Goal: Task Accomplishment & Management: Complete application form

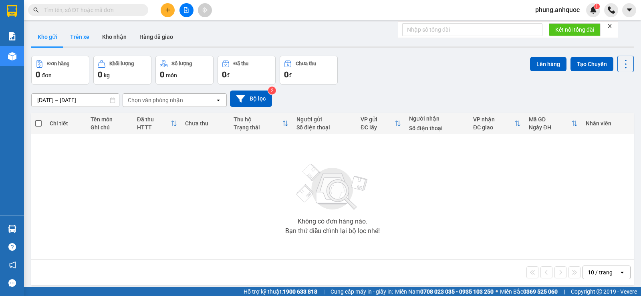
click at [79, 36] on button "Trên xe" at bounding box center [80, 36] width 32 height 19
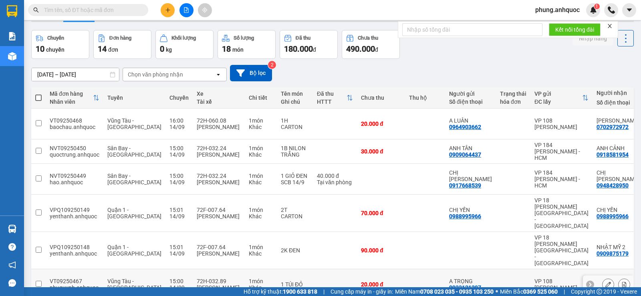
scroll to position [120, 0]
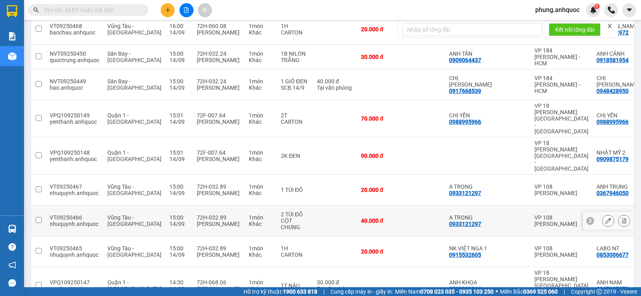
click at [621, 218] on icon at bounding box center [624, 221] width 6 height 6
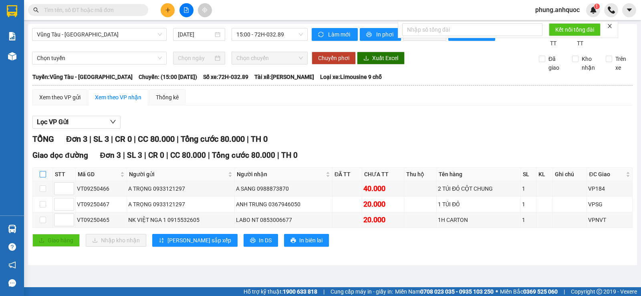
click at [43, 177] on input "checkbox" at bounding box center [43, 174] width 6 height 6
checkbox input "true"
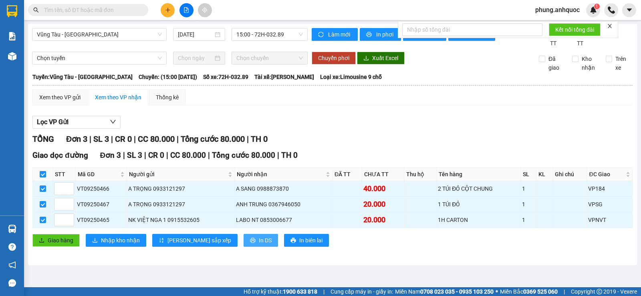
click at [250, 243] on icon "printer" at bounding box center [253, 241] width 6 height 6
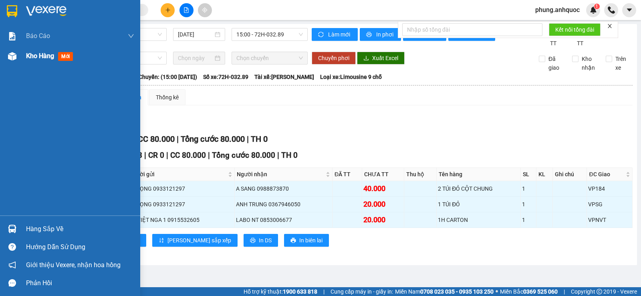
click at [14, 57] on img at bounding box center [12, 56] width 8 height 8
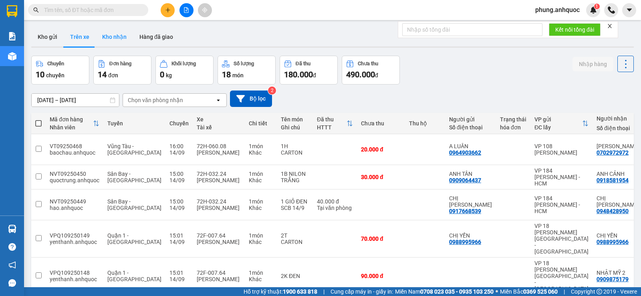
click at [117, 42] on button "Kho nhận" at bounding box center [114, 36] width 37 height 19
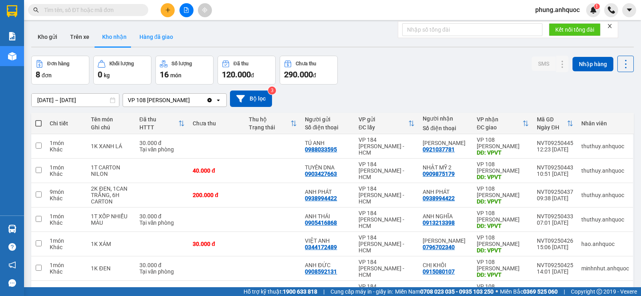
click at [161, 42] on button "Hàng đã giao" at bounding box center [156, 36] width 46 height 19
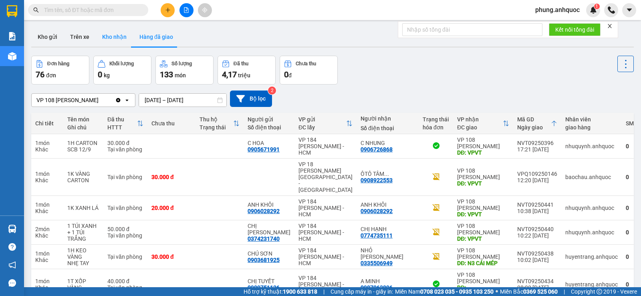
click at [117, 39] on button "Kho nhận" at bounding box center [114, 36] width 37 height 19
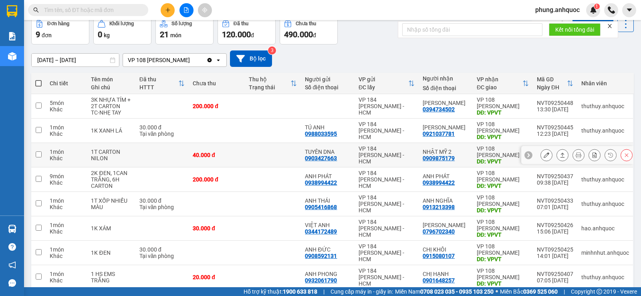
scroll to position [80, 0]
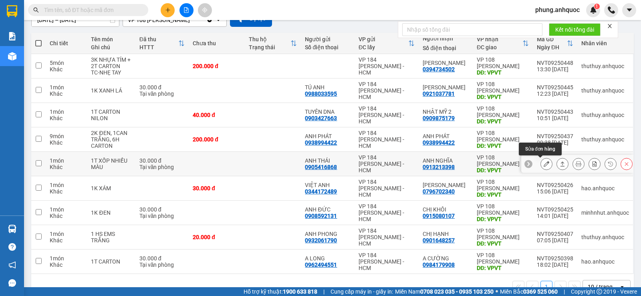
click at [544, 163] on icon at bounding box center [547, 164] width 6 height 6
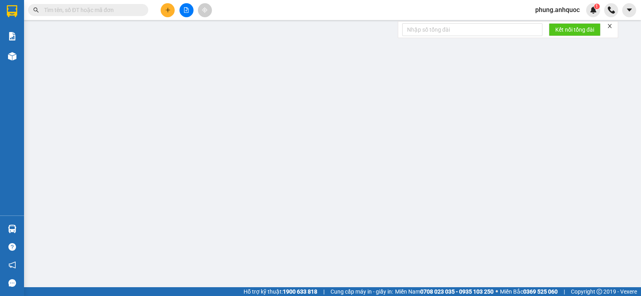
type input "0905416868"
type input "ANH THÁI"
type input "0913213398"
type input "ANH NGHĨA"
type input "VPVT"
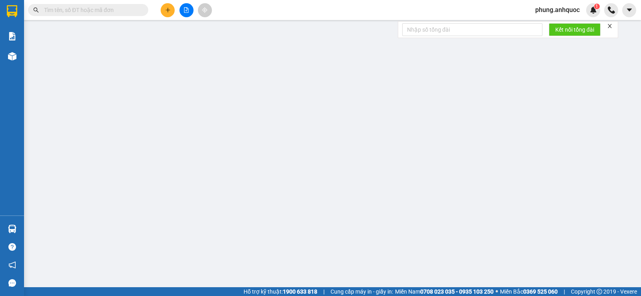
type input "TM 14/9 THỦY"
type input "30.000"
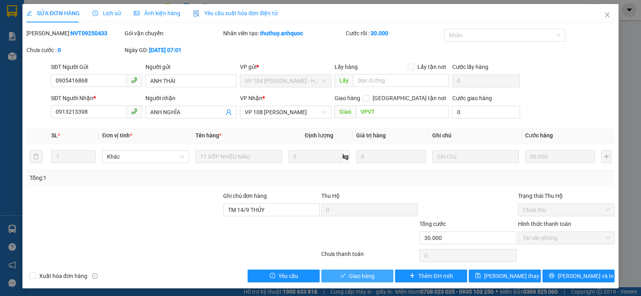
click at [356, 276] on span "Giao hàng" at bounding box center [362, 276] width 26 height 9
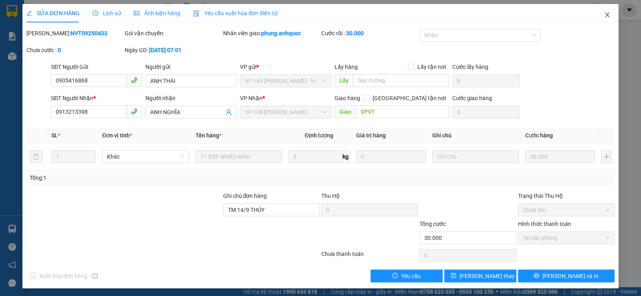
drag, startPoint x: 601, startPoint y: 16, endPoint x: 641, endPoint y: 29, distance: 42.2
click at [605, 16] on icon "close" at bounding box center [607, 14] width 4 height 5
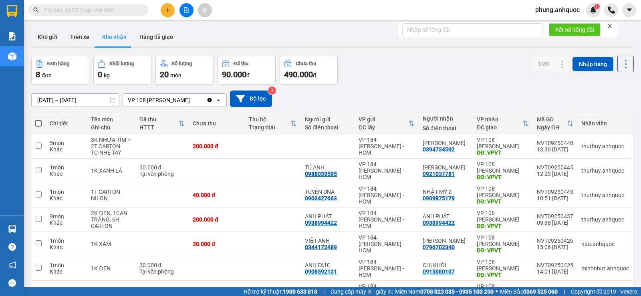
drag, startPoint x: 131, startPoint y: 11, endPoint x: 145, endPoint y: 9, distance: 14.2
click at [141, 10] on span at bounding box center [88, 10] width 120 height 12
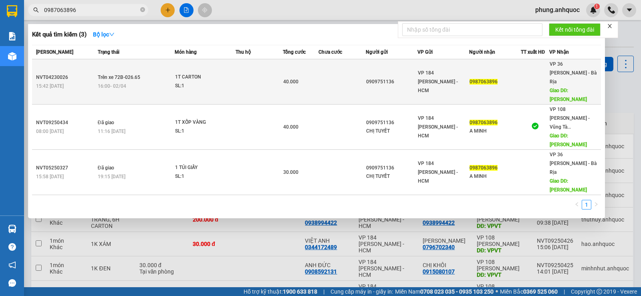
type input "0987063896"
click at [240, 79] on td at bounding box center [259, 81] width 47 height 45
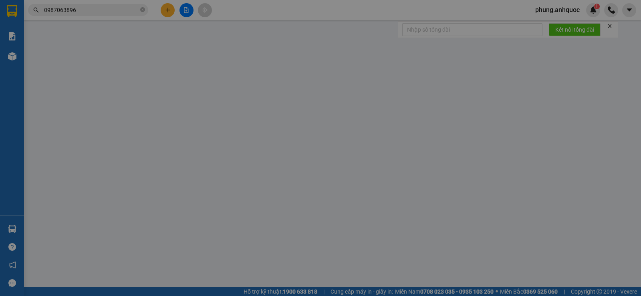
type input "0909751136"
type input "0987063896"
type input "[PERSON_NAME]"
type input "40.000"
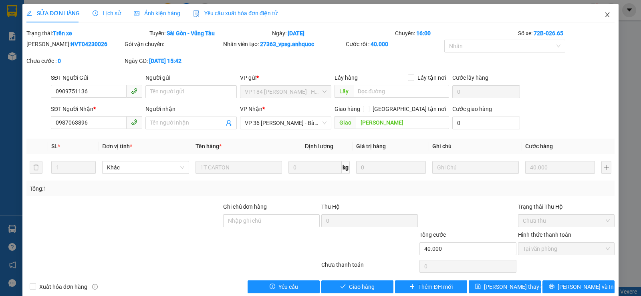
click at [604, 15] on icon "close" at bounding box center [607, 15] width 6 height 6
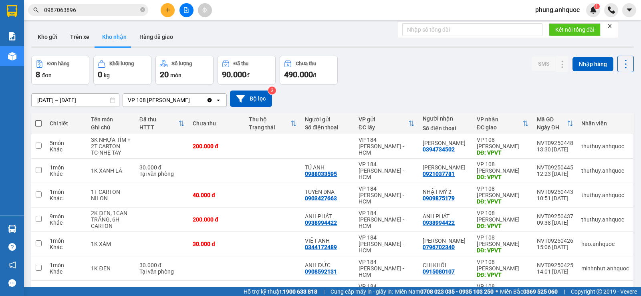
click at [97, 9] on input "0987063896" at bounding box center [91, 10] width 95 height 9
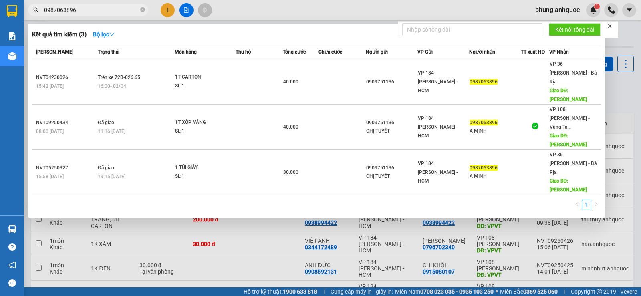
click at [269, 202] on div at bounding box center [320, 148] width 641 height 296
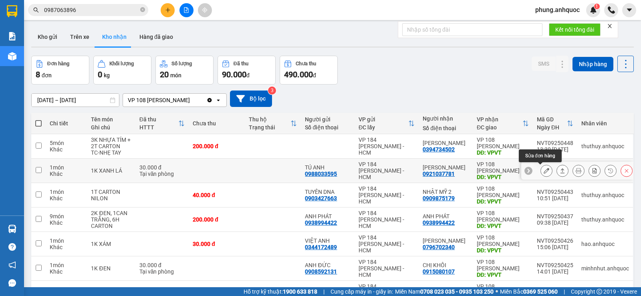
click at [544, 170] on icon at bounding box center [547, 171] width 6 height 6
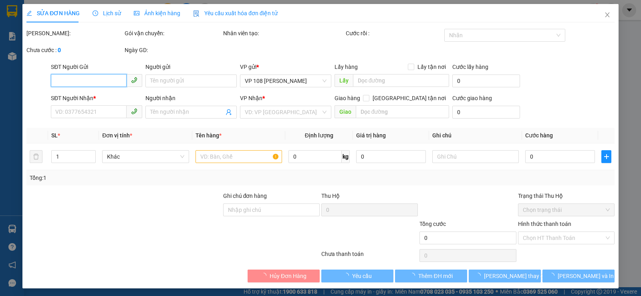
type input "0988033595"
type input "TÚ ANH"
type input "0921037781"
type input "[PERSON_NAME]"
type input "VPVT"
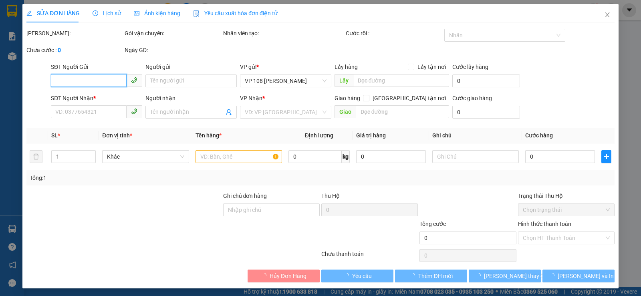
type input "TM 14/9 THỦY"
type input "30.000"
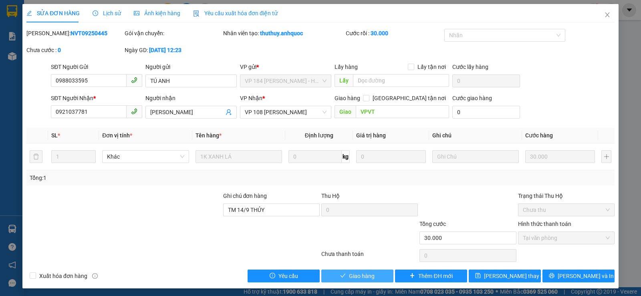
click at [360, 278] on span "Giao hàng" at bounding box center [362, 276] width 26 height 9
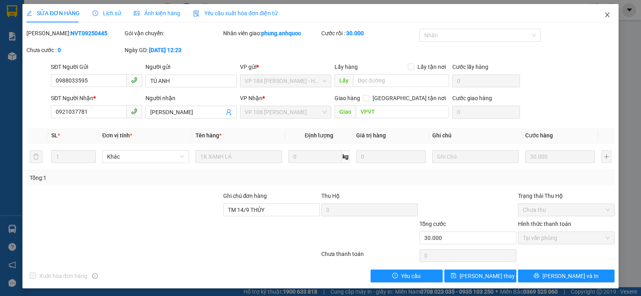
click at [604, 17] on icon "close" at bounding box center [607, 15] width 6 height 6
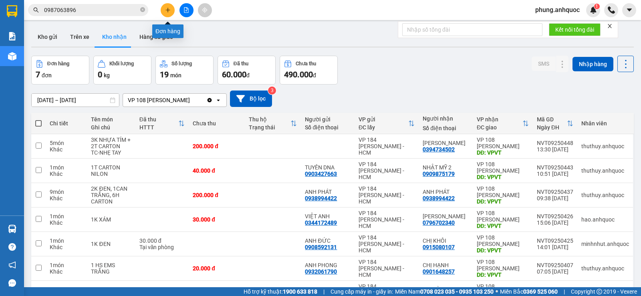
click at [161, 12] on button at bounding box center [168, 10] width 14 height 14
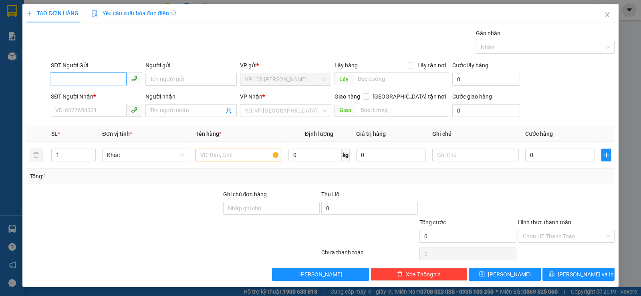
click at [85, 81] on input "SĐT Người Gửi" at bounding box center [89, 79] width 76 height 13
type input "0911312636"
click at [108, 97] on div "0911312636 - CHỊ HẰNG" at bounding box center [95, 95] width 81 height 9
type input "CHỊ HẰNG"
type input "0937271027"
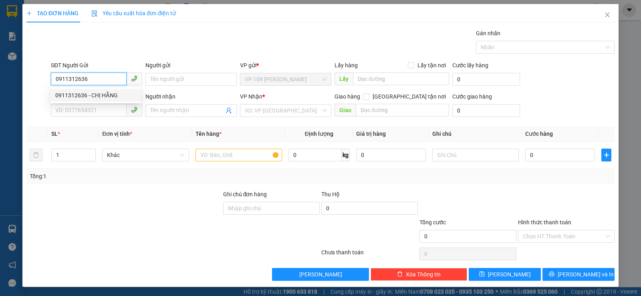
type input "A HƯNG"
type input "VPQ1"
type input "30.000"
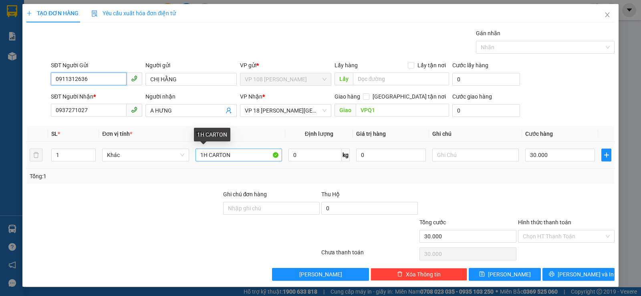
type input "0911312636"
click at [238, 158] on input "1H CARTON" at bounding box center [239, 155] width 87 height 13
drag, startPoint x: 201, startPoint y: 158, endPoint x: 248, endPoint y: 157, distance: 46.9
click at [248, 157] on input "1H CARTON" at bounding box center [239, 155] width 87 height 13
type input "1 KIỆN CARTON DÀI"
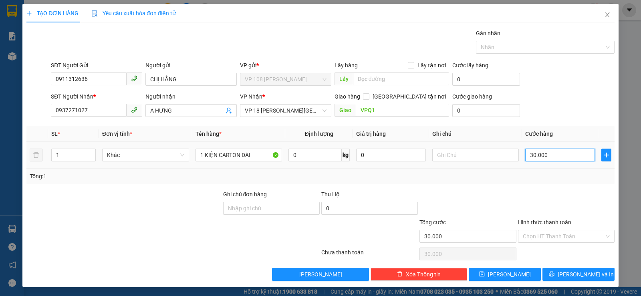
click at [546, 160] on input "30.000" at bounding box center [560, 155] width 70 height 13
type input "0"
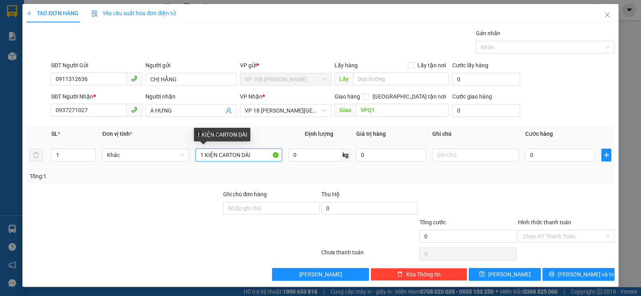
click at [254, 158] on input "1 KIỆN CARTON DÀI" at bounding box center [239, 155] width 87 height 13
type input "1 KIỆN CARTON DÀI (gậy golf)"
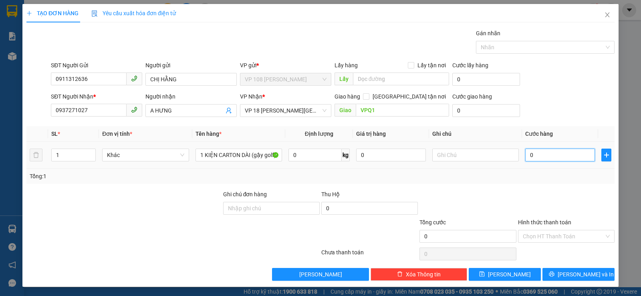
click at [546, 156] on input "0" at bounding box center [560, 155] width 70 height 13
type input "4"
type input "40"
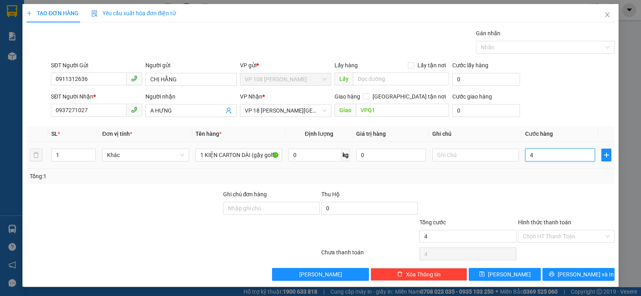
type input "40"
type input "400"
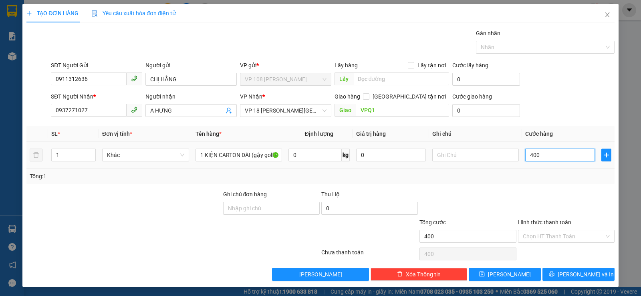
type input "4.000"
type input "40.000"
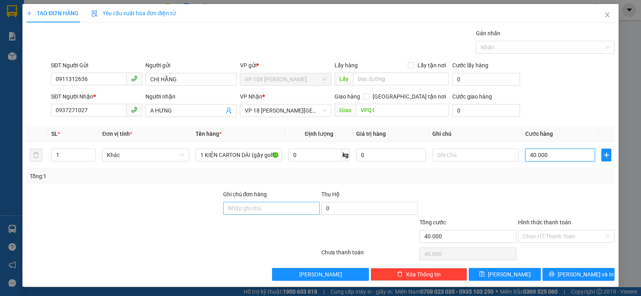
type input "40.000"
click at [255, 205] on input "Ghi chú đơn hàng" at bounding box center [271, 208] width 97 height 13
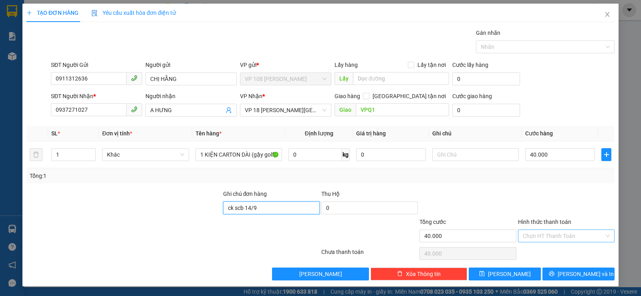
type input "ck scb 14/9"
click at [558, 236] on input "Hình thức thanh toán" at bounding box center [563, 236] width 81 height 12
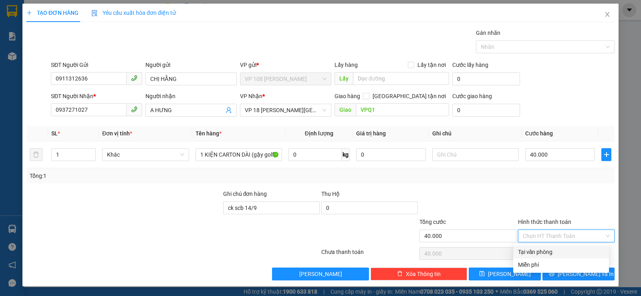
click at [542, 253] on div "Tại văn phòng" at bounding box center [561, 252] width 86 height 9
type input "0"
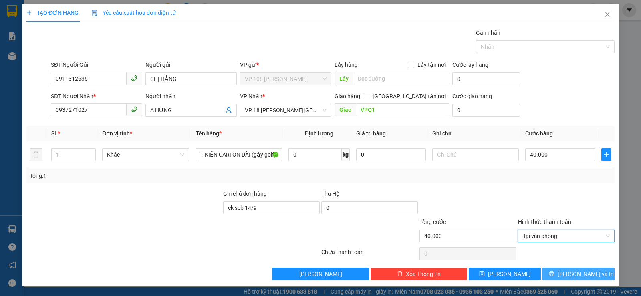
click at [573, 275] on span "[PERSON_NAME] và In" at bounding box center [586, 274] width 56 height 9
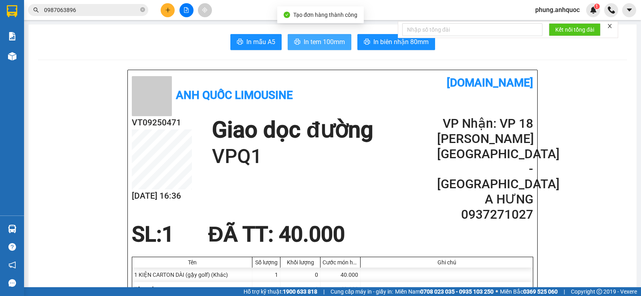
click at [315, 41] on span "In tem 100mm" at bounding box center [324, 42] width 41 height 10
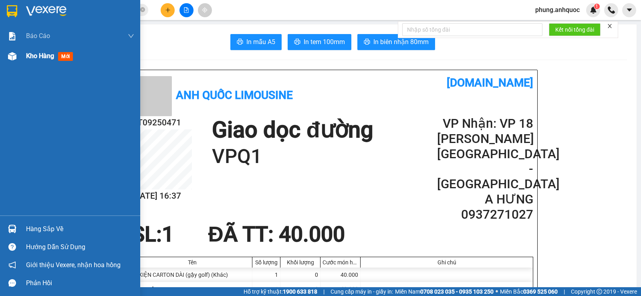
click at [18, 52] on div at bounding box center [12, 56] width 14 height 14
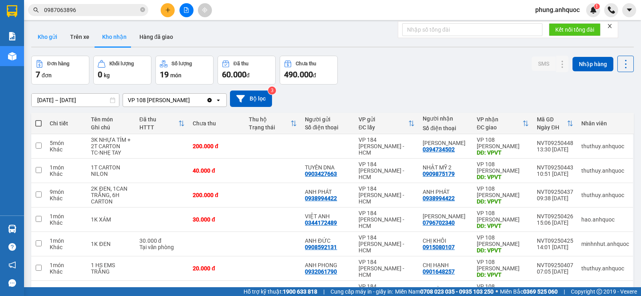
click at [40, 33] on button "Kho gửi" at bounding box center [47, 36] width 32 height 19
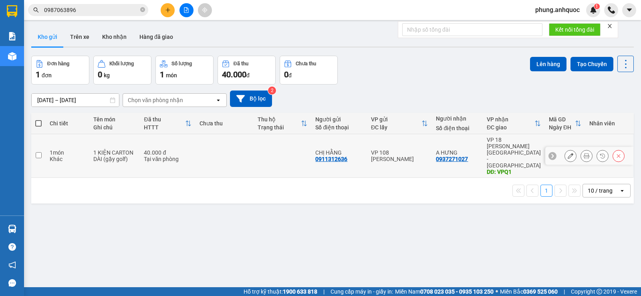
click at [44, 147] on td at bounding box center [38, 156] width 14 height 44
checkbox input "true"
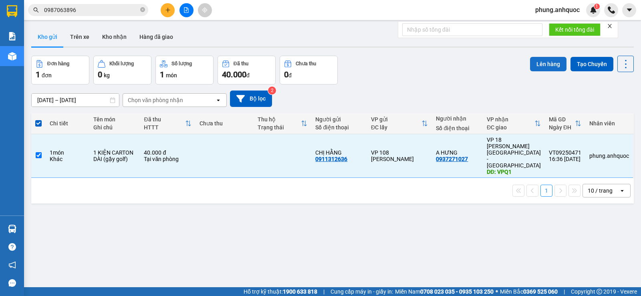
click at [534, 68] on button "Lên hàng" at bounding box center [548, 64] width 36 height 14
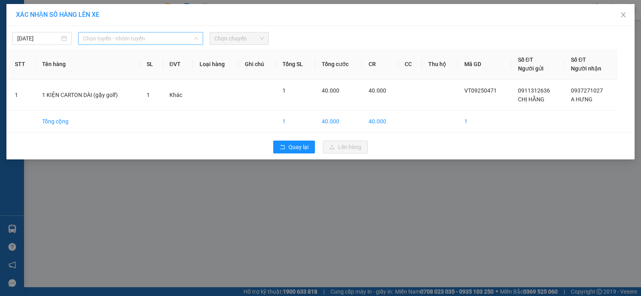
click at [113, 40] on span "Chọn tuyến - nhóm tuyến" at bounding box center [140, 38] width 115 height 12
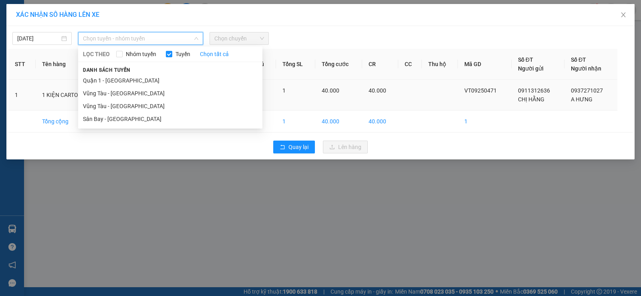
click at [119, 94] on li "Vũng Tàu - [GEOGRAPHIC_DATA]" at bounding box center [170, 93] width 184 height 13
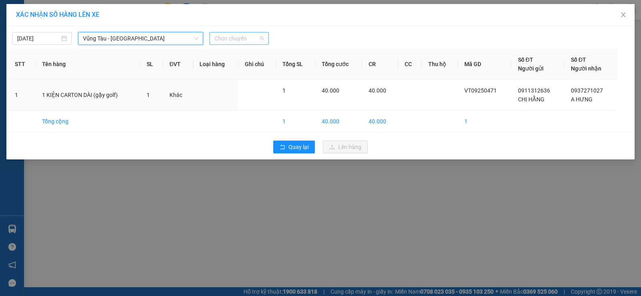
click at [232, 35] on span "Chọn chuyến" at bounding box center [239, 38] width 50 height 12
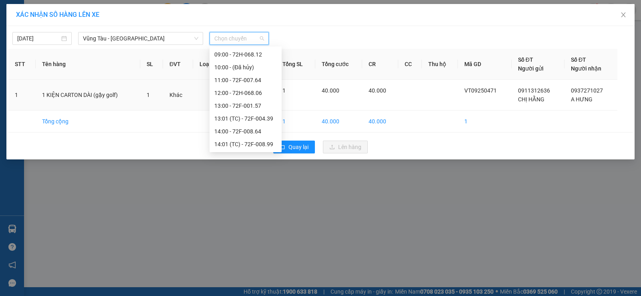
scroll to position [192, 0]
click at [250, 119] on div "17:00 - 72H-068.12" at bounding box center [245, 118] width 63 height 9
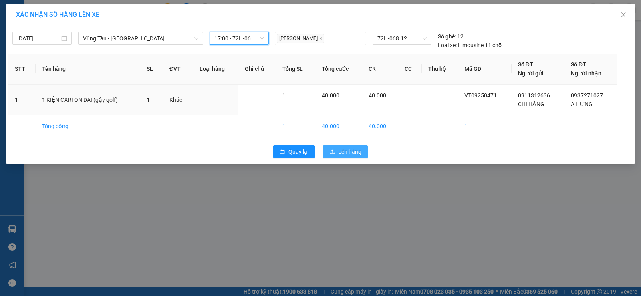
click at [353, 153] on span "Lên hàng" at bounding box center [349, 151] width 23 height 9
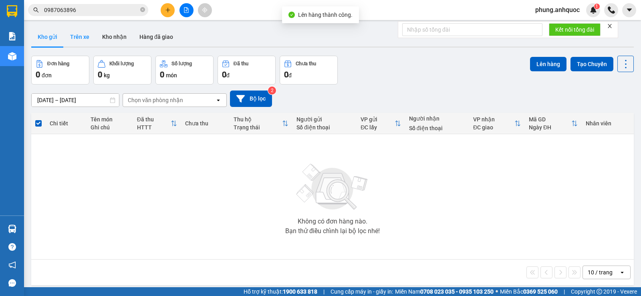
click at [83, 35] on button "Trên xe" at bounding box center [80, 36] width 32 height 19
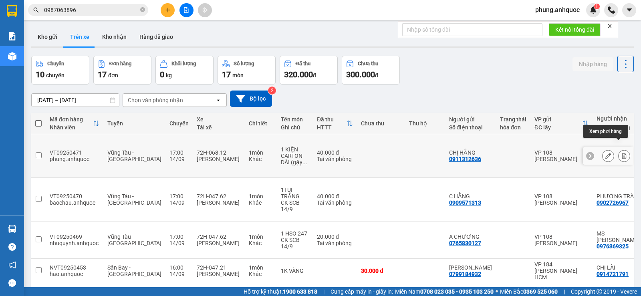
click at [619, 149] on button at bounding box center [624, 156] width 11 height 14
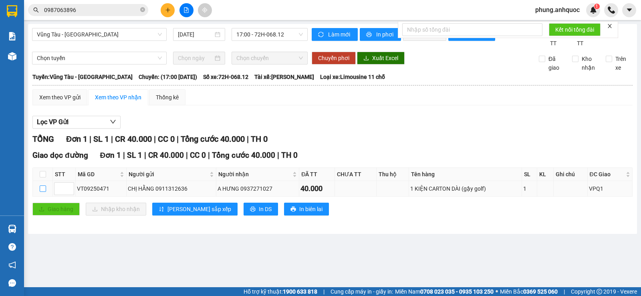
click at [42, 192] on input "checkbox" at bounding box center [43, 188] width 6 height 6
checkbox input "true"
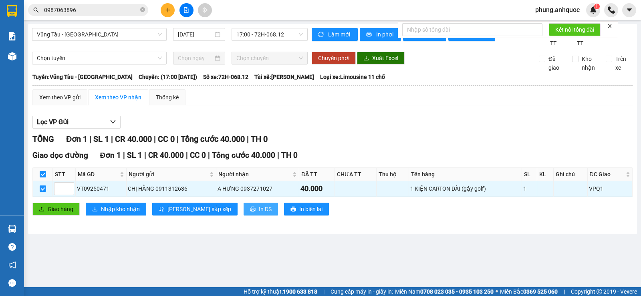
click at [259, 214] on span "In DS" at bounding box center [265, 209] width 13 height 9
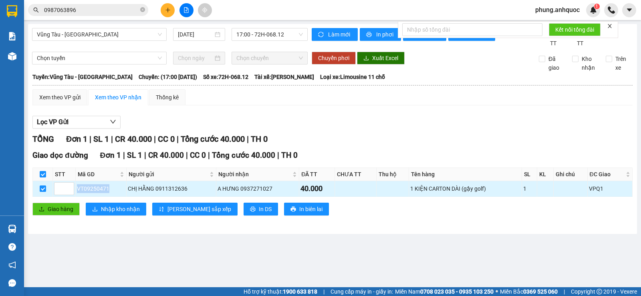
drag, startPoint x: 109, startPoint y: 196, endPoint x: 82, endPoint y: 198, distance: 27.3
click at [81, 193] on div "VT09250471" at bounding box center [101, 188] width 48 height 9
click at [121, 193] on div "VT09250471" at bounding box center [101, 188] width 48 height 9
drag, startPoint x: 114, startPoint y: 197, endPoint x: 76, endPoint y: 202, distance: 38.0
click at [76, 197] on td "VT09250471" at bounding box center [101, 189] width 51 height 16
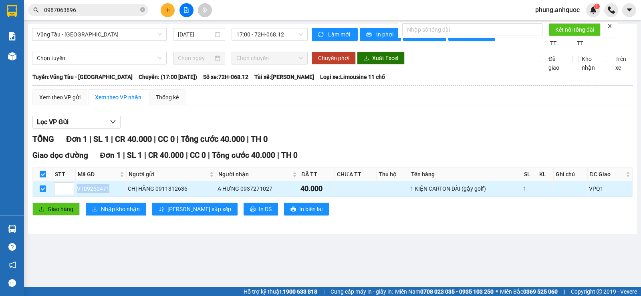
copy div "VT09250471"
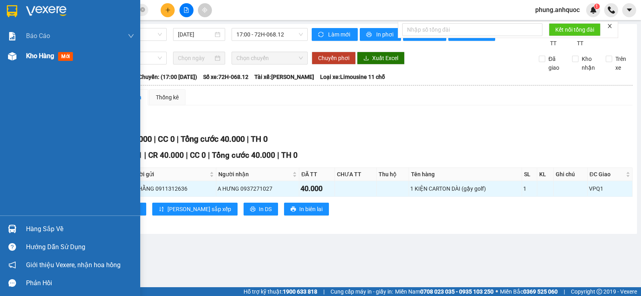
click at [21, 57] on div "Kho hàng mới" at bounding box center [70, 56] width 140 height 20
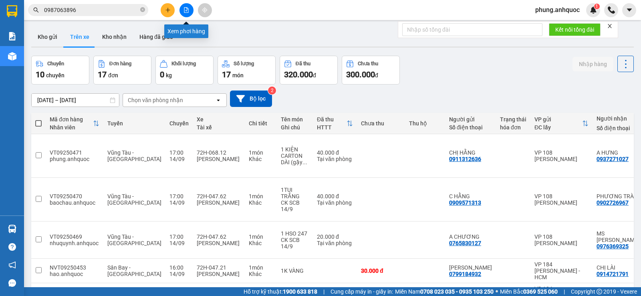
click at [187, 7] on icon "file-add" at bounding box center [186, 10] width 4 height 6
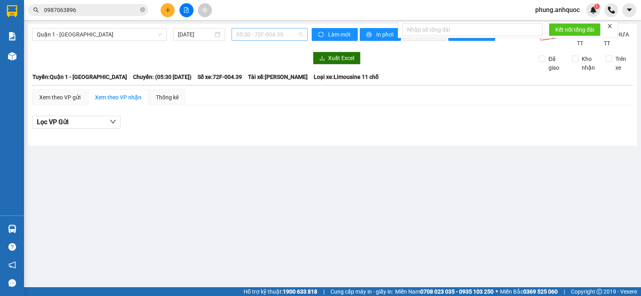
click at [273, 34] on span "05:30 - 72F-004.39" at bounding box center [269, 34] width 66 height 12
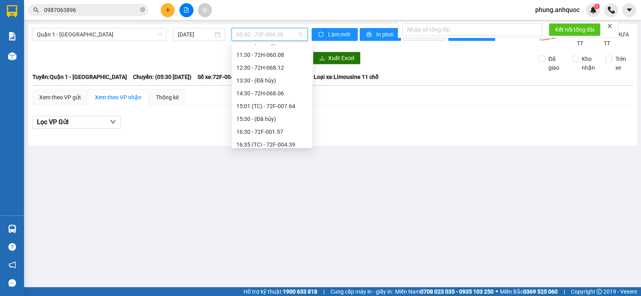
scroll to position [71, 0]
click at [286, 118] on div "15:01 (TC) - 72F-007.64" at bounding box center [271, 121] width 71 height 9
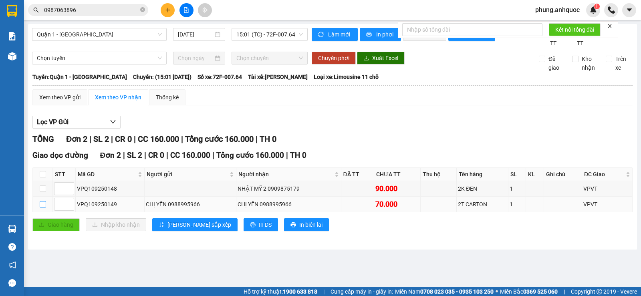
click at [44, 208] on input "checkbox" at bounding box center [43, 204] width 6 height 6
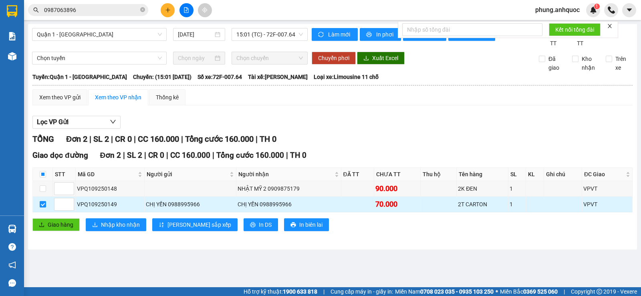
click at [118, 209] on div "VPQ109250149" at bounding box center [110, 204] width 66 height 9
click at [44, 208] on input "checkbox" at bounding box center [43, 204] width 6 height 6
checkbox input "false"
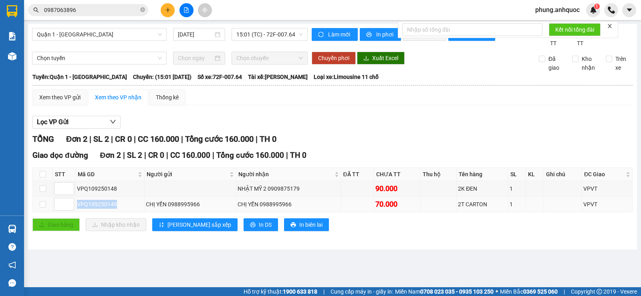
drag, startPoint x: 119, startPoint y: 213, endPoint x: 76, endPoint y: 212, distance: 42.5
click at [76, 212] on td "VPQ109250149" at bounding box center [110, 205] width 69 height 16
copy div "VPQ109250149"
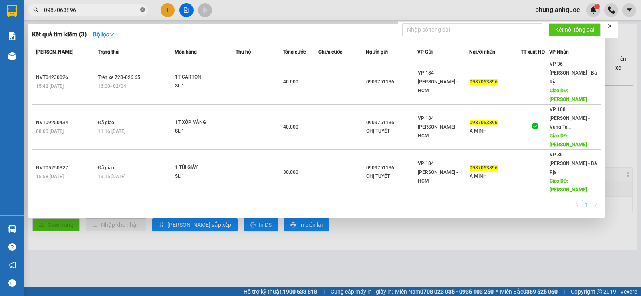
click at [142, 11] on icon "close-circle" at bounding box center [142, 9] width 5 height 5
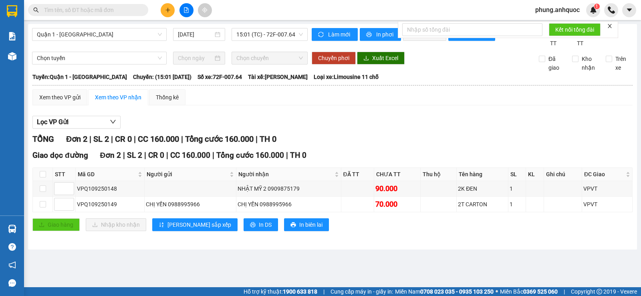
paste input "VPQ109250149"
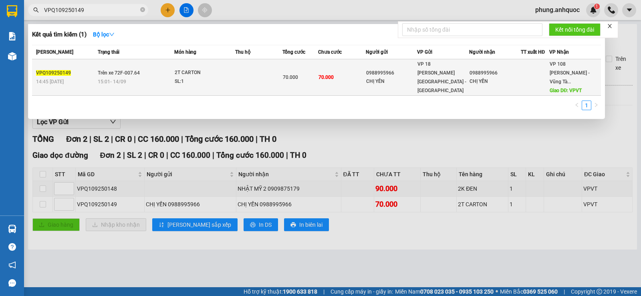
type input "VPQ109250149"
click at [236, 81] on td at bounding box center [258, 77] width 47 height 36
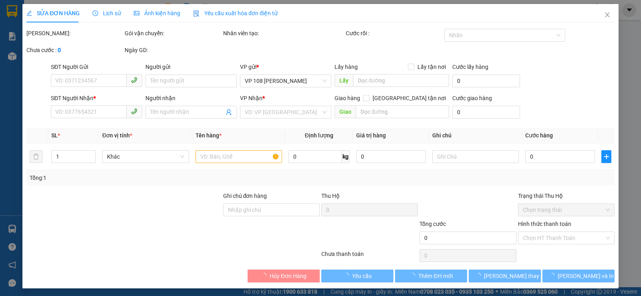
type input "0988995966"
type input "CHỊ YẾN"
type input "0988995966"
type input "CHỊ YẾN"
type input "VPVT"
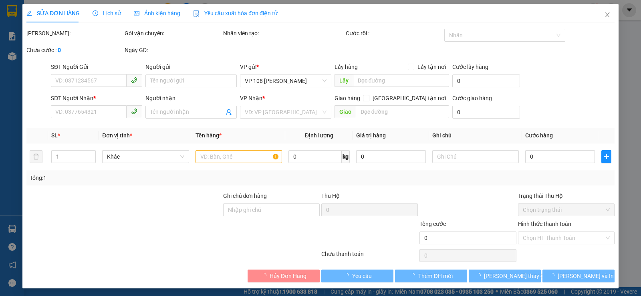
type input "70.000"
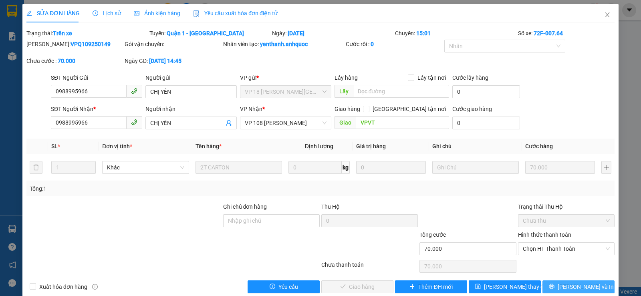
click at [569, 288] on span "[PERSON_NAME] và In" at bounding box center [586, 286] width 56 height 9
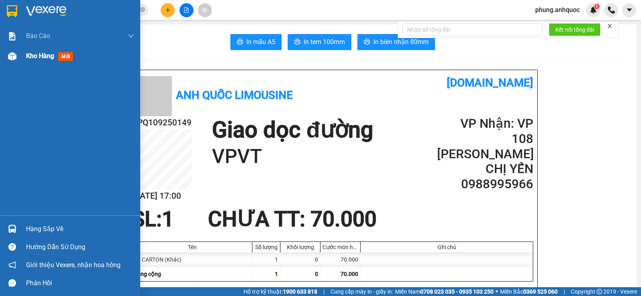
click at [14, 55] on img at bounding box center [12, 56] width 8 height 8
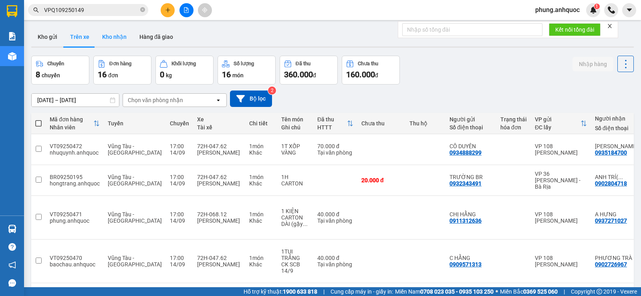
click at [112, 35] on button "Kho nhận" at bounding box center [114, 36] width 37 height 19
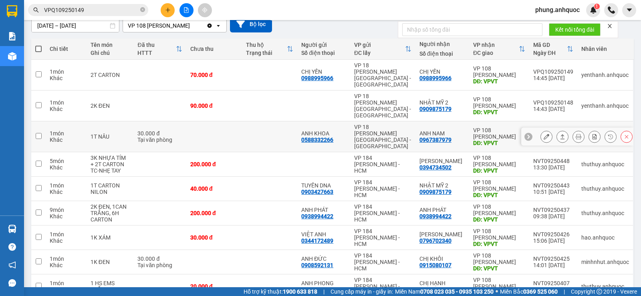
scroll to position [80, 0]
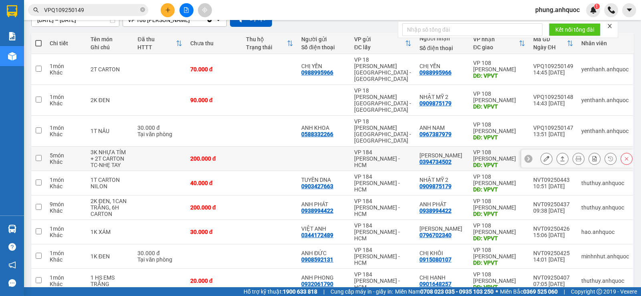
click at [544, 156] on icon at bounding box center [547, 159] width 6 height 6
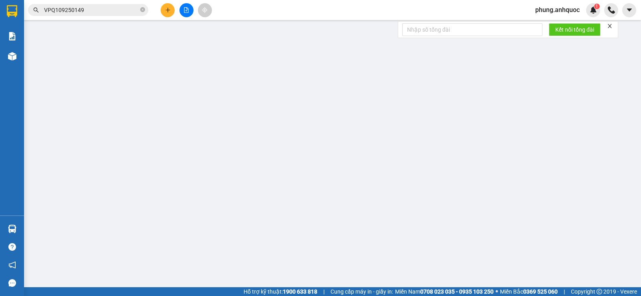
type input "0394734502"
type input "[PERSON_NAME]"
type input "VPVT"
type input "200.000"
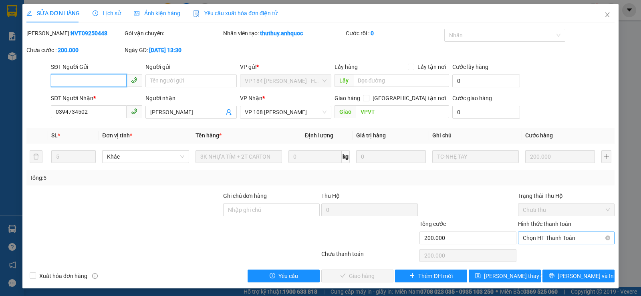
click at [530, 236] on span "Chọn HT Thanh Toán" at bounding box center [566, 238] width 87 height 12
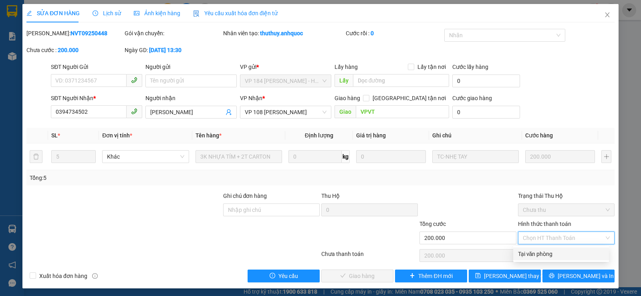
click at [529, 250] on div "Tại văn phòng" at bounding box center [561, 254] width 86 height 9
type input "0"
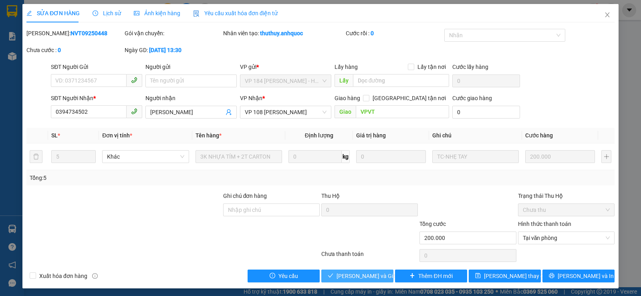
click at [353, 278] on span "[PERSON_NAME] và Giao hàng" at bounding box center [375, 276] width 77 height 9
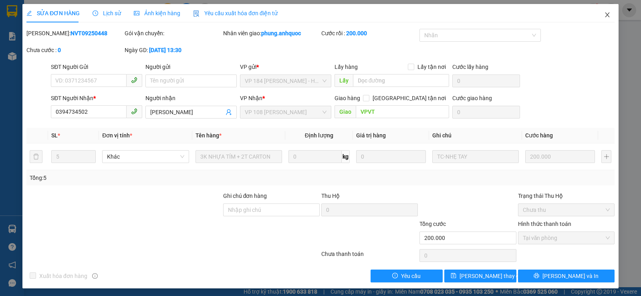
click at [604, 18] on icon "close" at bounding box center [607, 15] width 6 height 6
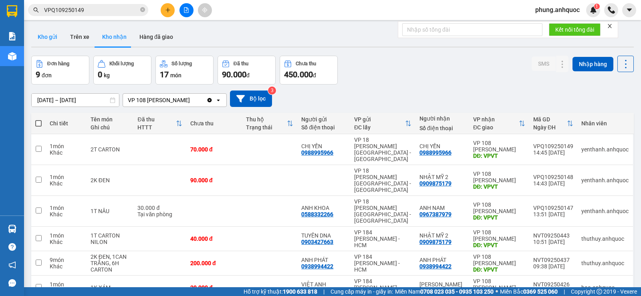
drag, startPoint x: 49, startPoint y: 40, endPoint x: 92, endPoint y: 90, distance: 66.0
click at [50, 40] on button "Kho gửi" at bounding box center [47, 36] width 32 height 19
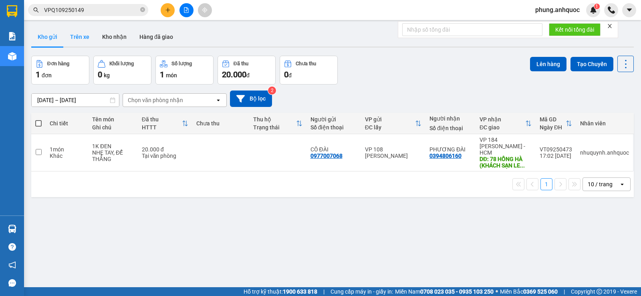
click at [80, 38] on button "Trên xe" at bounding box center [80, 36] width 32 height 19
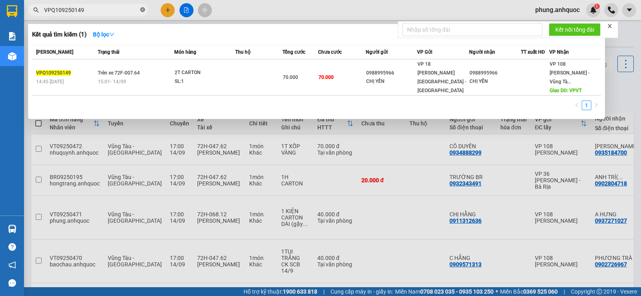
click at [141, 10] on icon "close-circle" at bounding box center [142, 9] width 5 height 5
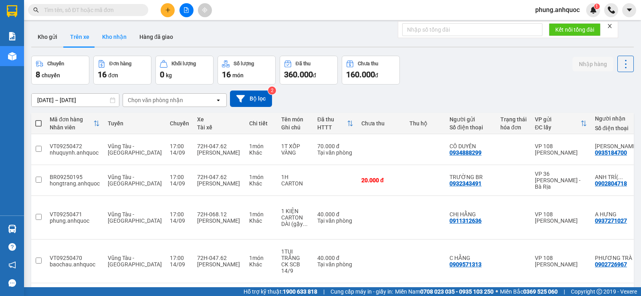
click at [109, 35] on button "Kho nhận" at bounding box center [114, 36] width 37 height 19
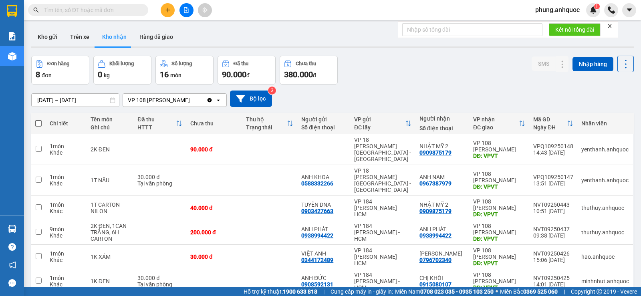
click at [46, 104] on div "ver 1.8.143 Kho gửi Trên xe Kho nhận Hàng đã giao Đơn hàng 8 đơn Khối lượng 0 k…" at bounding box center [332, 197] width 609 height 347
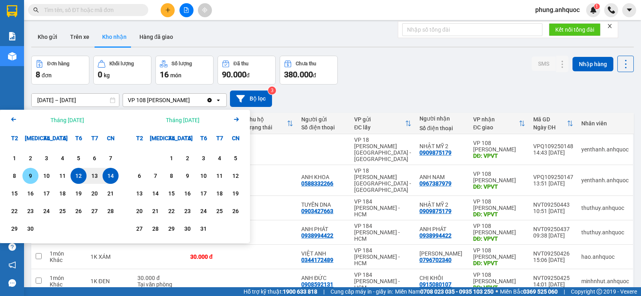
click at [28, 178] on div "9" at bounding box center [30, 176] width 11 height 10
click at [86, 95] on input "[DATE] – / /" at bounding box center [75, 100] width 87 height 13
click at [109, 181] on div "14" at bounding box center [110, 176] width 11 height 10
type input "[DATE] – [DATE]"
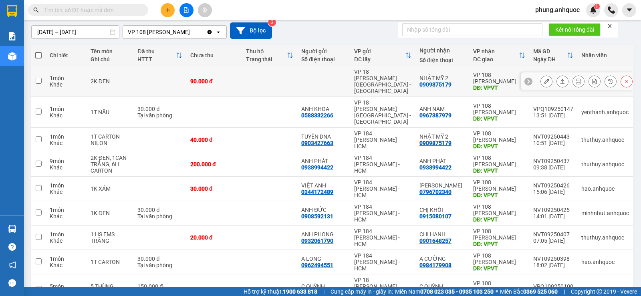
scroll to position [80, 0]
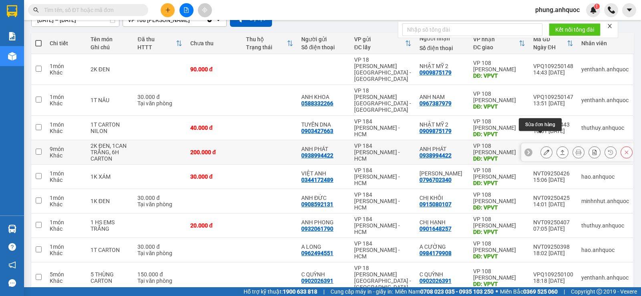
click at [544, 149] on icon at bounding box center [547, 152] width 6 height 6
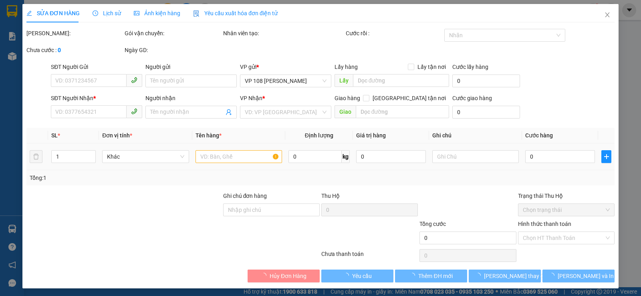
type input "0938994422"
type input "ANH PHÁT"
type input "0938994422"
type input "ANH PHÁT"
type input "VPVT"
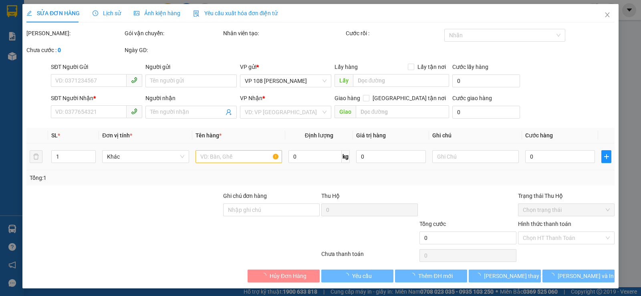
type input "200.000"
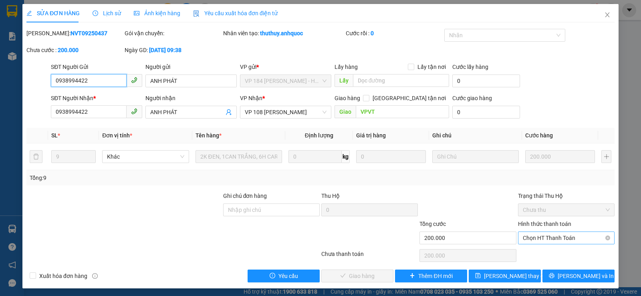
click at [545, 240] on span "Chọn HT Thanh Toán" at bounding box center [566, 238] width 87 height 12
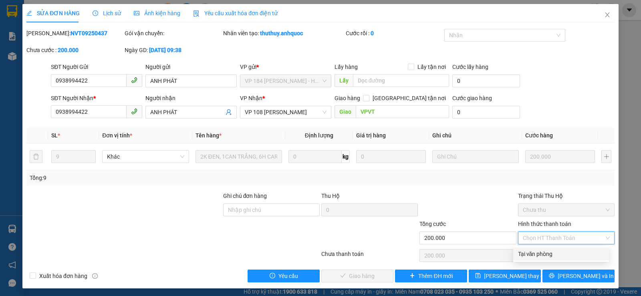
click at [532, 254] on div "Tại văn phòng" at bounding box center [561, 254] width 86 height 9
type input "0"
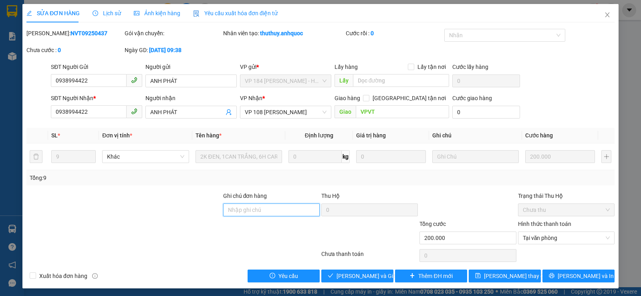
click at [234, 214] on input "Ghi chú đơn hàng" at bounding box center [271, 210] width 97 height 13
type input "ck scb 14/9"
click at [31, 277] on input "Xuất hóa đơn hàng" at bounding box center [33, 275] width 6 height 6
checkbox input "true"
click at [361, 274] on span "[PERSON_NAME] và Giao hàng" at bounding box center [375, 276] width 77 height 9
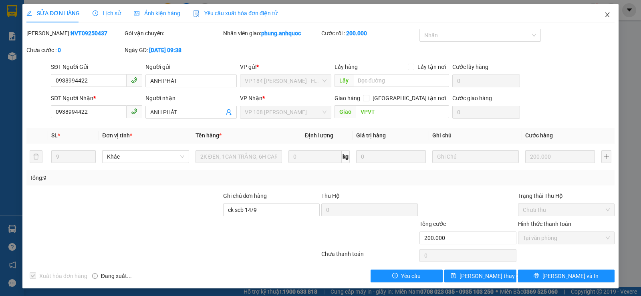
click at [605, 16] on icon "close" at bounding box center [607, 14] width 4 height 5
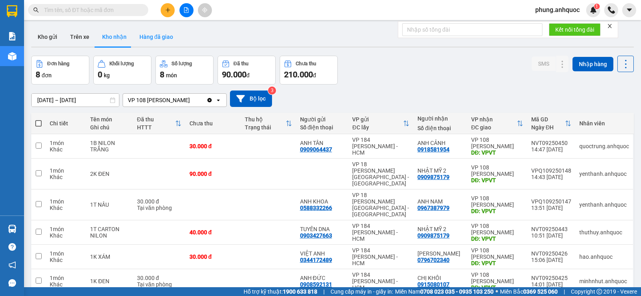
click at [167, 41] on button "Hàng đã giao" at bounding box center [156, 36] width 46 height 19
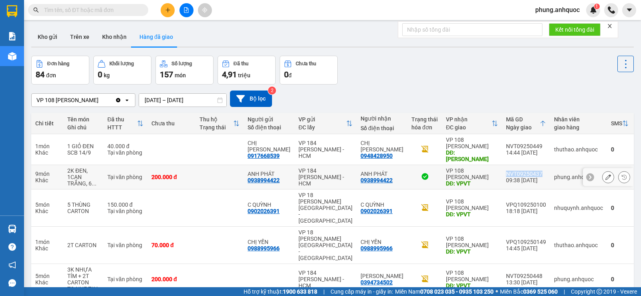
drag, startPoint x: 523, startPoint y: 173, endPoint x: 487, endPoint y: 175, distance: 36.5
click at [502, 175] on td "NVT09250437 09:38 [DATE]" at bounding box center [526, 177] width 48 height 24
copy div "NVT09250437"
click at [44, 38] on button "Kho gửi" at bounding box center [47, 36] width 32 height 19
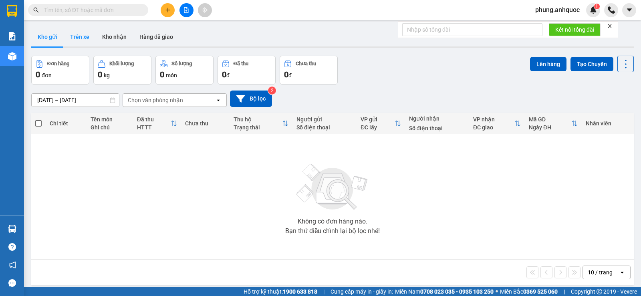
click at [78, 41] on button "Trên xe" at bounding box center [80, 36] width 32 height 19
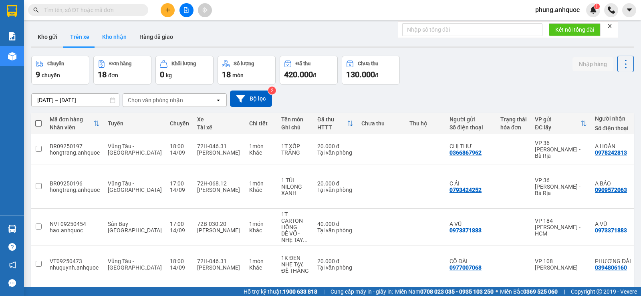
click at [111, 38] on button "Kho nhận" at bounding box center [114, 36] width 37 height 19
type input "[DATE] – [DATE]"
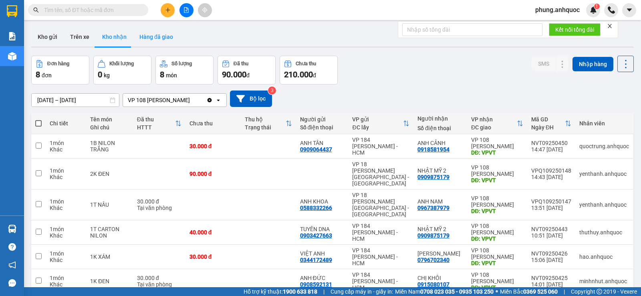
click at [159, 42] on button "Hàng đã giao" at bounding box center [156, 36] width 46 height 19
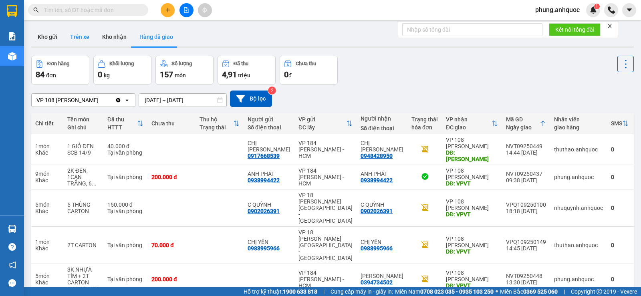
click at [79, 36] on button "Trên xe" at bounding box center [80, 36] width 32 height 19
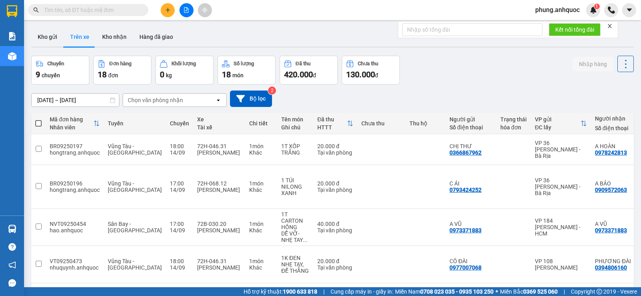
click at [167, 12] on button at bounding box center [168, 10] width 14 height 14
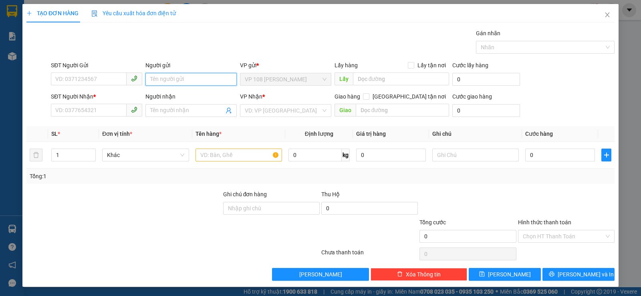
click at [163, 83] on input "Người gửi" at bounding box center [190, 79] width 91 height 13
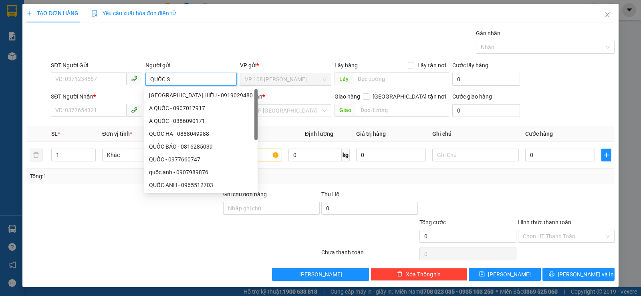
type input "QUỐC SỬ"
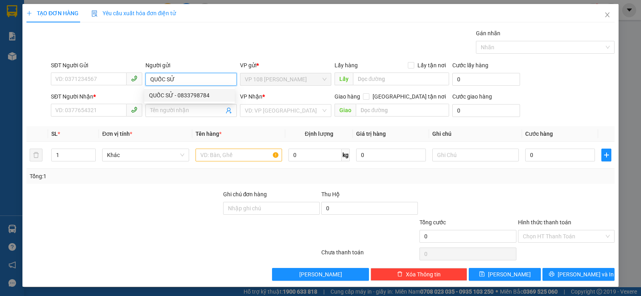
click at [195, 96] on div "QUỐC SỬ - 0833798784" at bounding box center [189, 95] width 81 height 9
type input "0833798784"
type input "QUỐC SỬ"
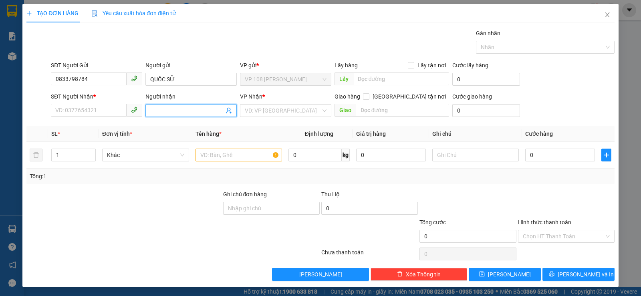
click at [170, 108] on input "Người nhận" at bounding box center [187, 110] width 74 height 9
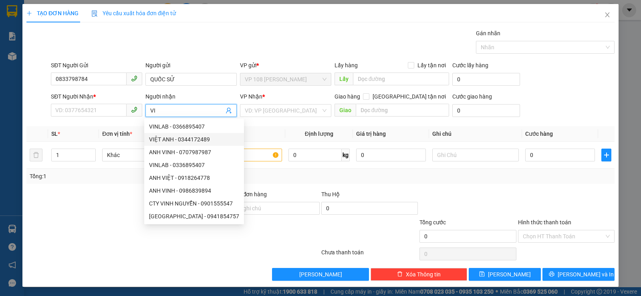
type input "VIN"
click at [195, 129] on div "VINLAB - 0366895407" at bounding box center [194, 126] width 90 height 9
type input "0366895407"
type input "VINLAB"
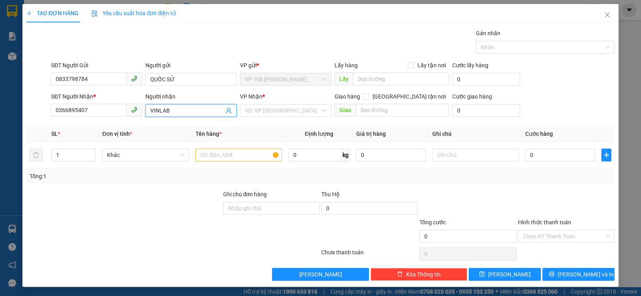
click at [173, 114] on input "VINLAB" at bounding box center [187, 110] width 74 height 9
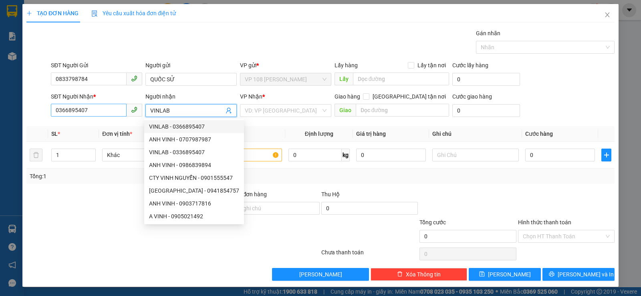
drag, startPoint x: 174, startPoint y: 109, endPoint x: 104, endPoint y: 108, distance: 70.1
click at [104, 108] on div "SĐT Người Nhận * 0366895407 Người nhận VINLAB VP Nhận * VD: VP [GEOGRAPHIC_DATA…" at bounding box center [332, 106] width 567 height 28
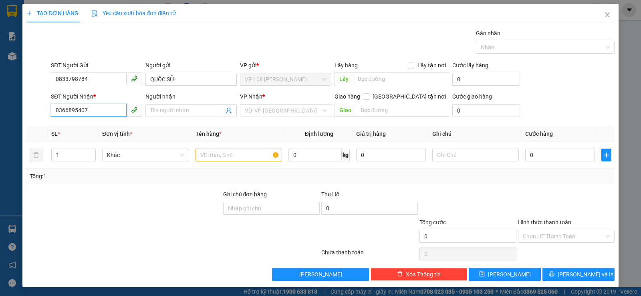
drag, startPoint x: 86, startPoint y: 109, endPoint x: 0, endPoint y: 105, distance: 85.4
click at [24, 107] on div "TẠO ĐƠN HÀNG Yêu cầu xuất hóa đơn điện tử Transit Pickup Surcharge Ids Transit …" at bounding box center [320, 145] width 596 height 283
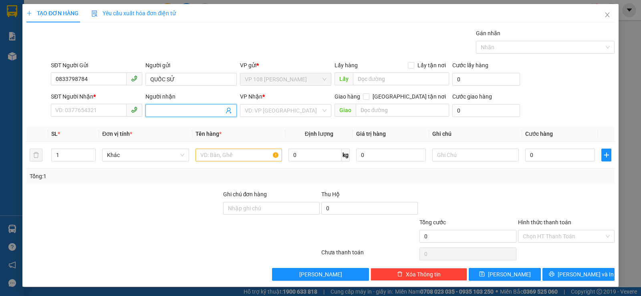
click at [163, 111] on input "Người nhận" at bounding box center [187, 110] width 74 height 9
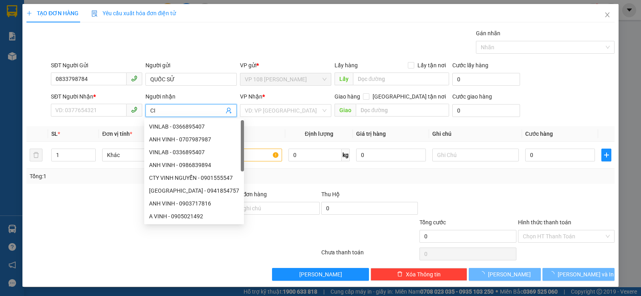
type input "C"
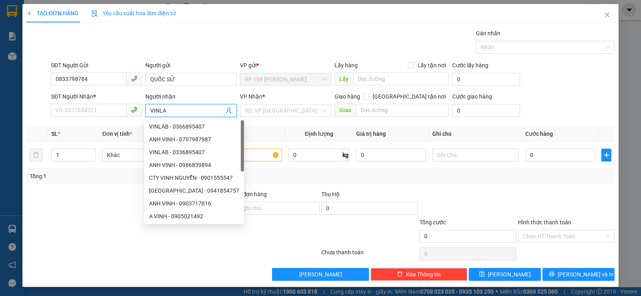
type input "VINLAB"
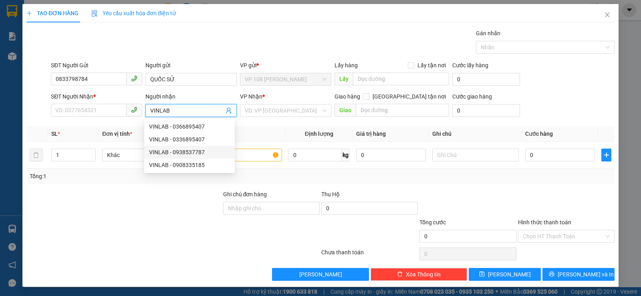
click at [189, 154] on div "VINLAB - 0938537787" at bounding box center [189, 152] width 81 height 9
type input "0938537787"
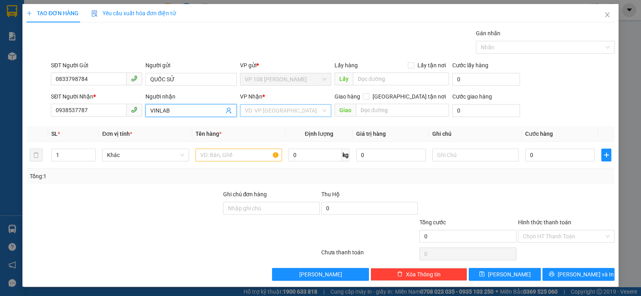
type input "VINLAB"
click at [268, 111] on input "search" at bounding box center [283, 111] width 76 height 12
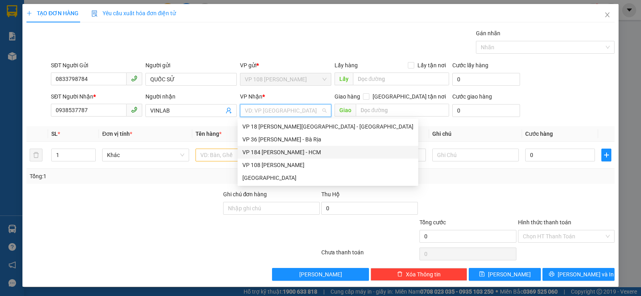
click at [266, 154] on div "VP 184 [PERSON_NAME] - HCM" at bounding box center [327, 152] width 171 height 9
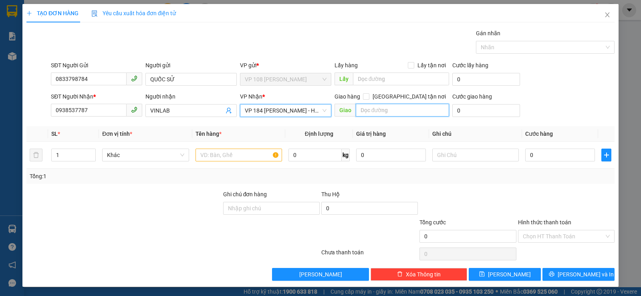
click at [369, 109] on input "text" at bounding box center [403, 110] width 94 height 13
type input "VP NVT"
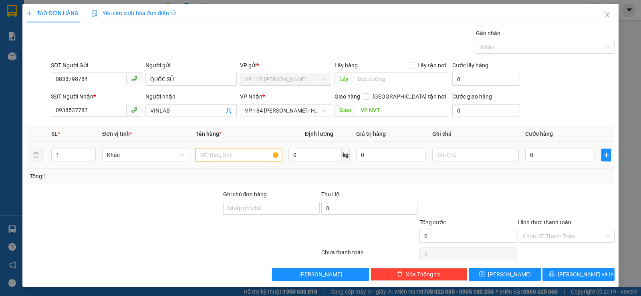
click at [222, 155] on input "text" at bounding box center [239, 155] width 87 height 13
type input "1 BỊCH NHỎ"
click at [547, 155] on input "0" at bounding box center [560, 155] width 70 height 13
type input "2"
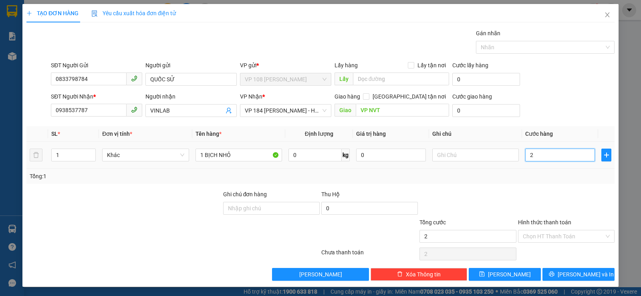
type input "2"
type input "20"
type input "200"
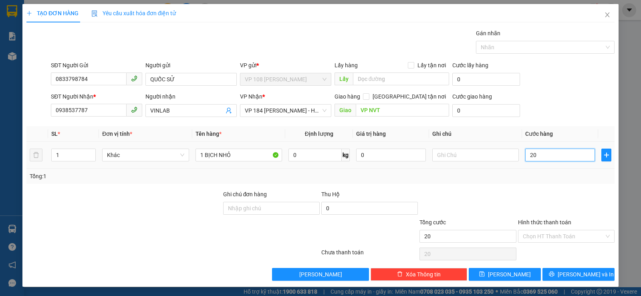
type input "200"
type input "2.000"
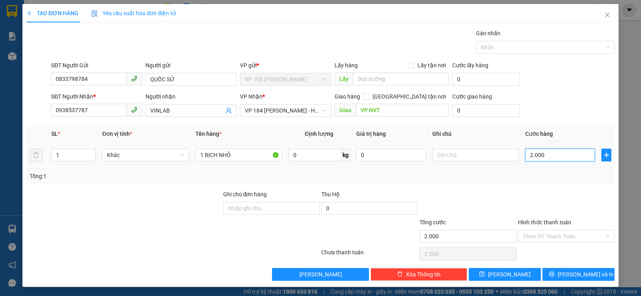
type input "20.000"
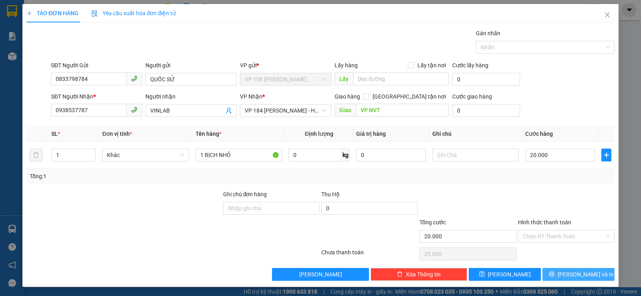
click at [581, 270] on span "[PERSON_NAME] và In" at bounding box center [586, 274] width 56 height 9
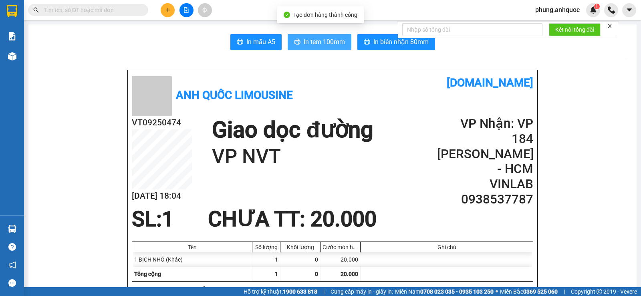
click at [313, 39] on span "In tem 100mm" at bounding box center [324, 42] width 41 height 10
